Goal: Task Accomplishment & Management: Use online tool/utility

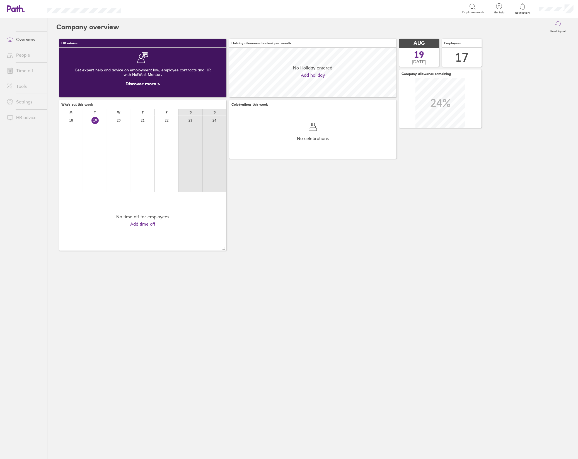
scroll to position [49, 167]
click at [520, 7] on icon at bounding box center [523, 6] width 7 height 7
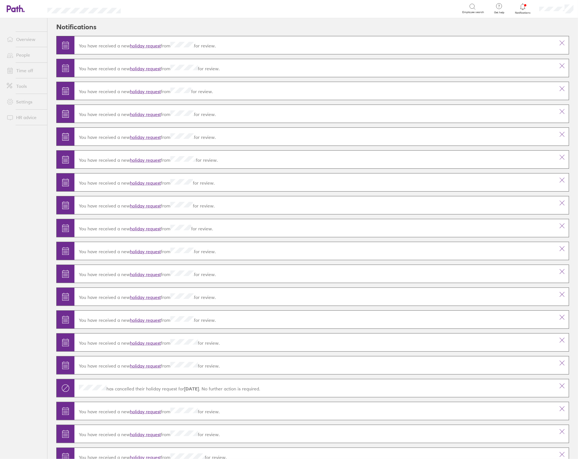
click at [149, 46] on link "holiday request" at bounding box center [145, 46] width 31 height 6
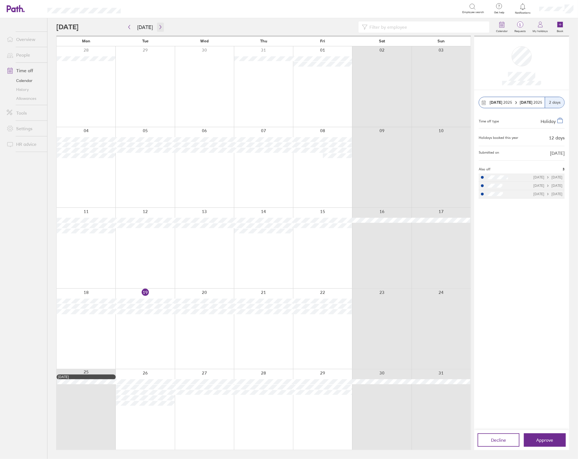
click at [160, 26] on icon "button" at bounding box center [160, 27] width 4 height 4
